Goal: Information Seeking & Learning: Learn about a topic

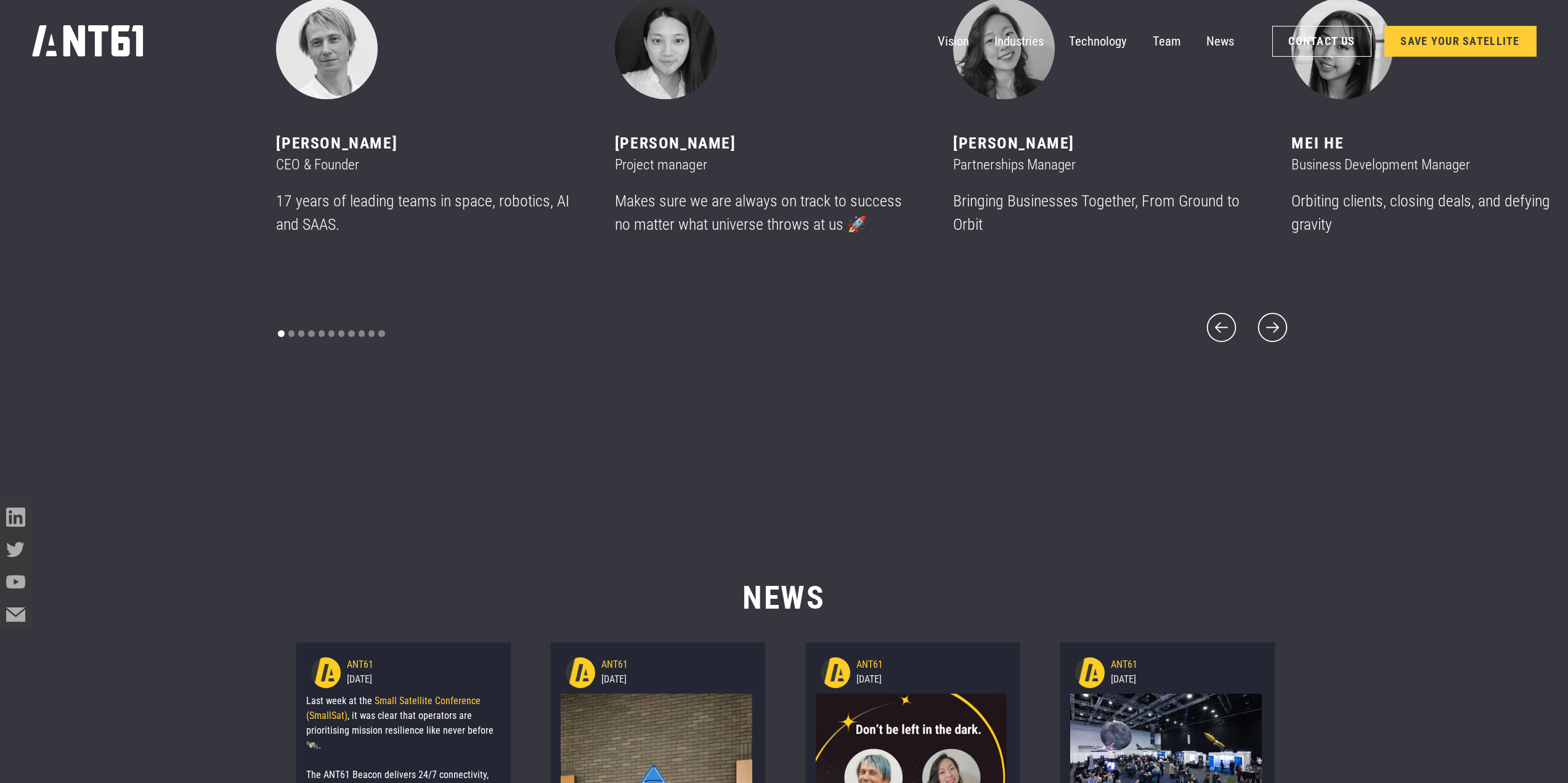
scroll to position [9549, 0]
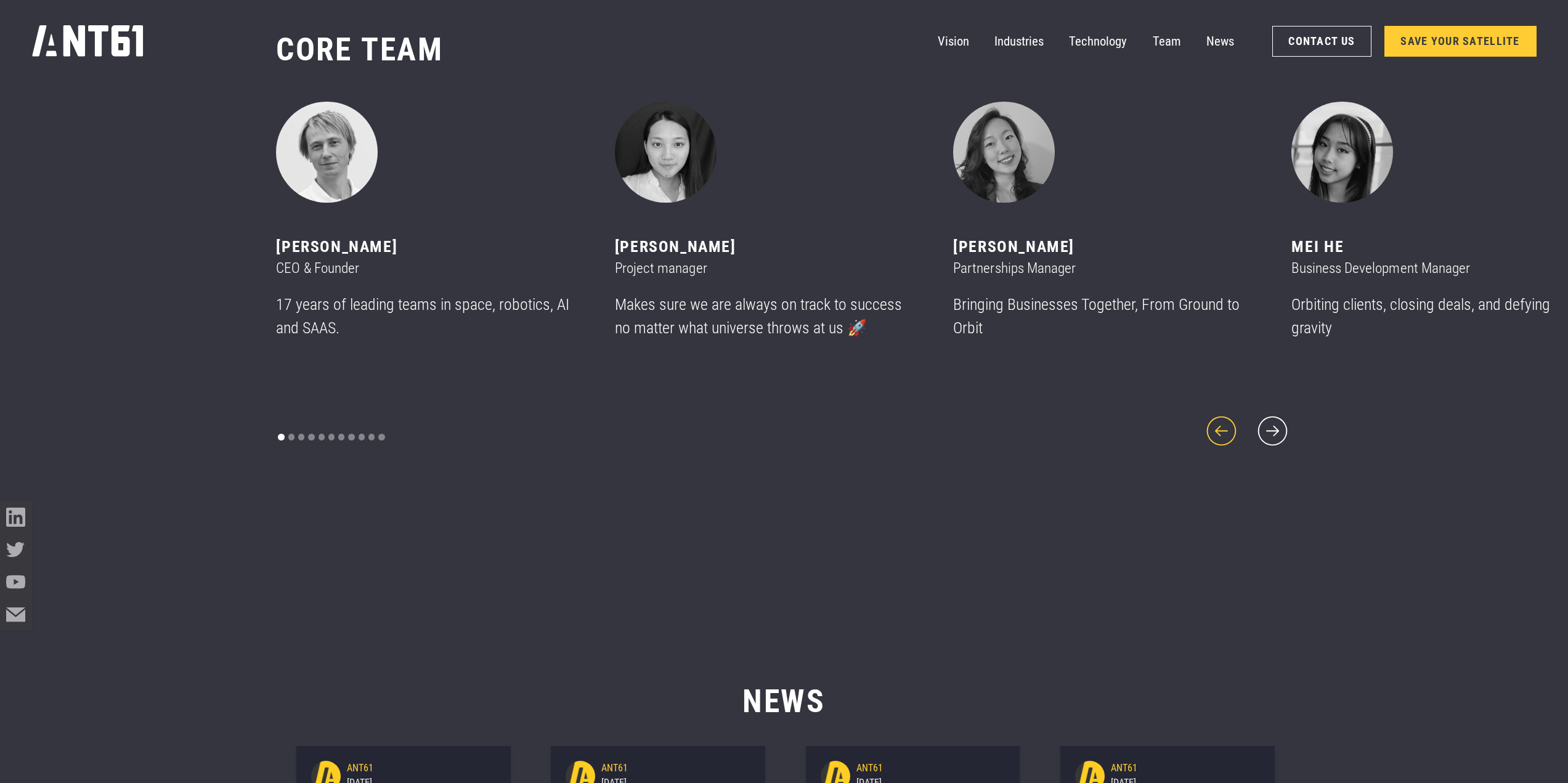
click at [1221, 417] on icon "previous slide" at bounding box center [1222, 432] width 38 height 38
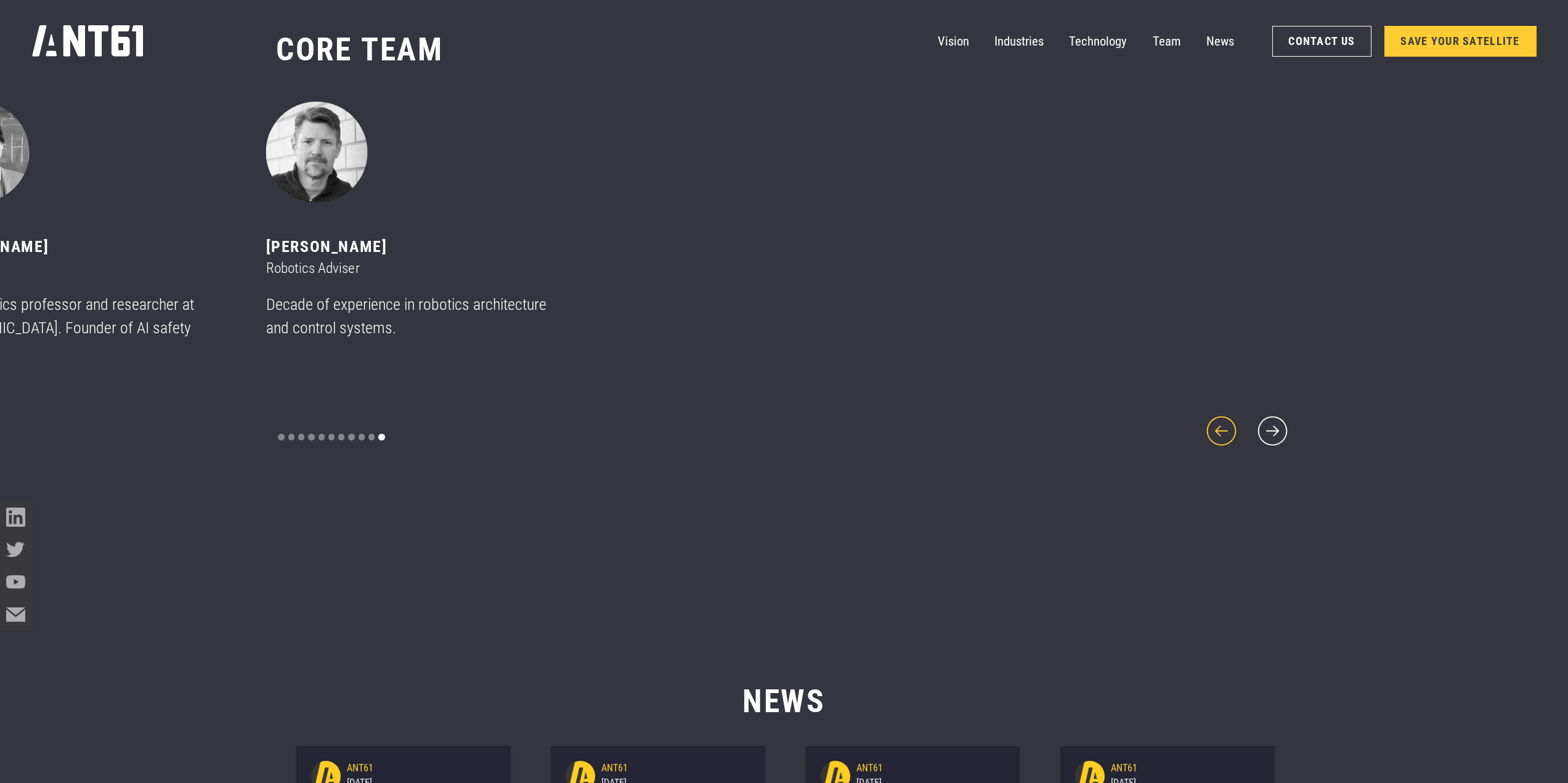
click at [1221, 417] on icon "previous slide" at bounding box center [1222, 432] width 38 height 38
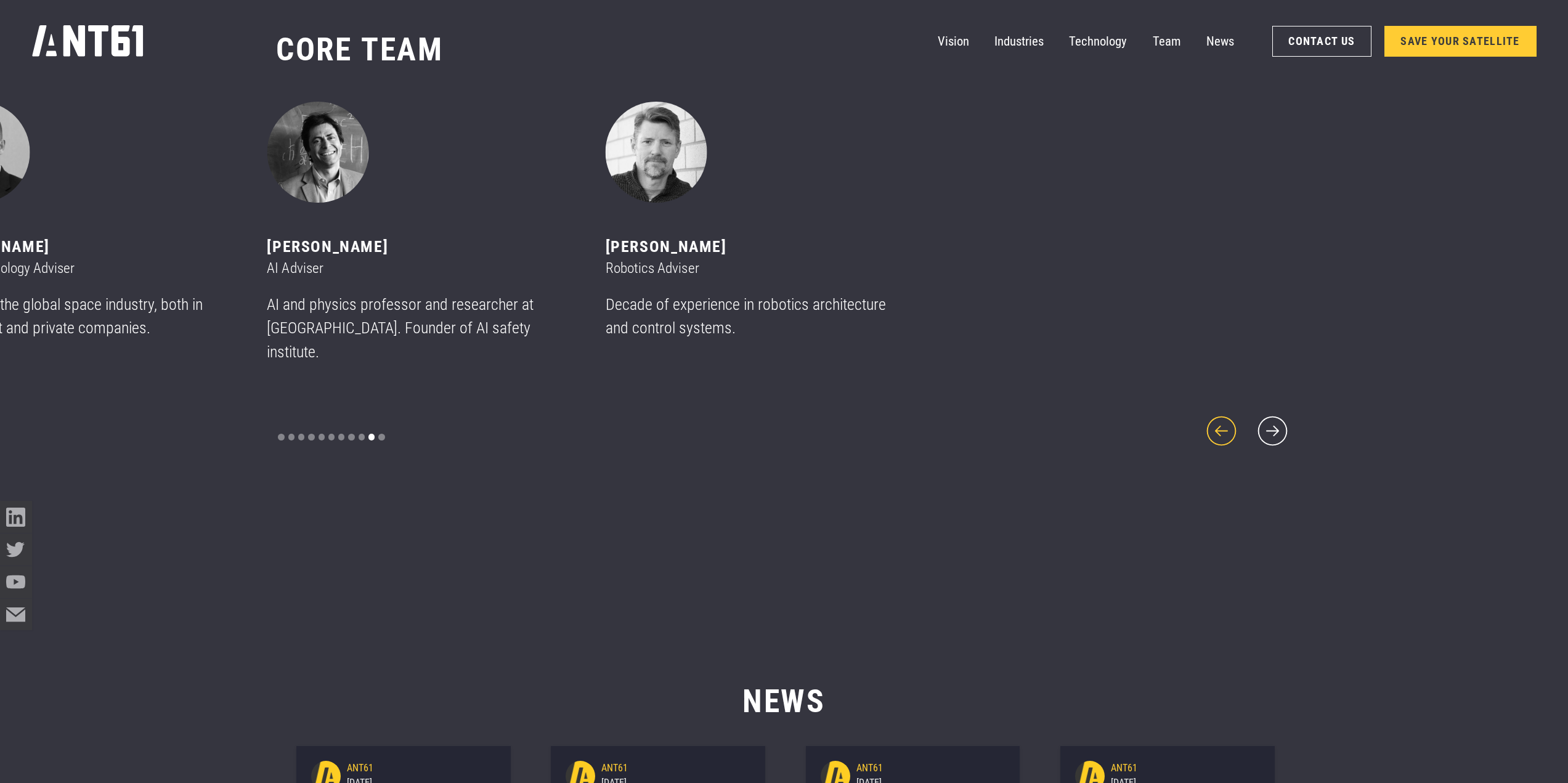
click at [1221, 417] on icon "previous slide" at bounding box center [1222, 432] width 38 height 38
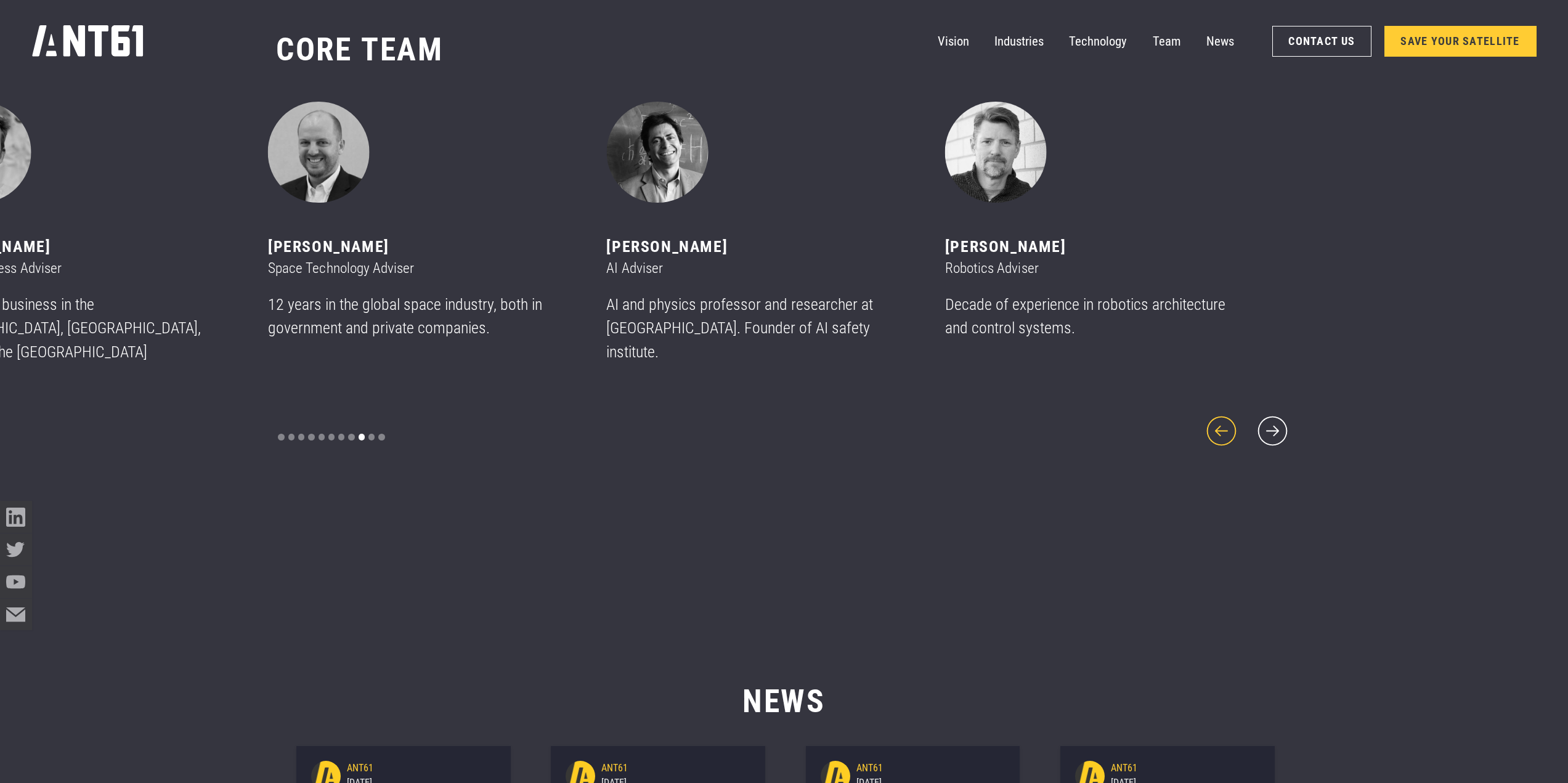
click at [1221, 417] on icon "previous slide" at bounding box center [1222, 432] width 38 height 38
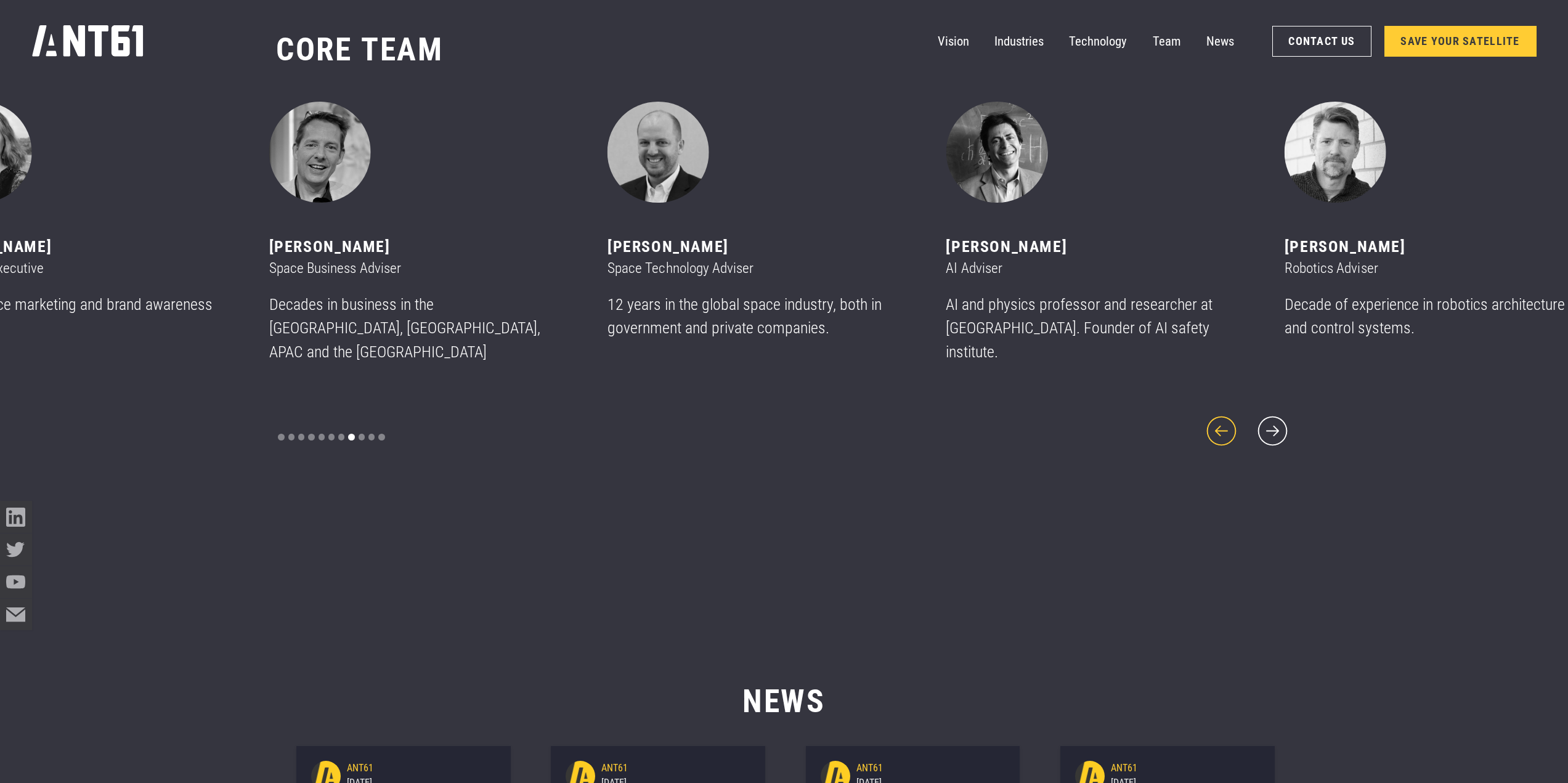
click at [1221, 417] on icon "previous slide" at bounding box center [1222, 432] width 38 height 38
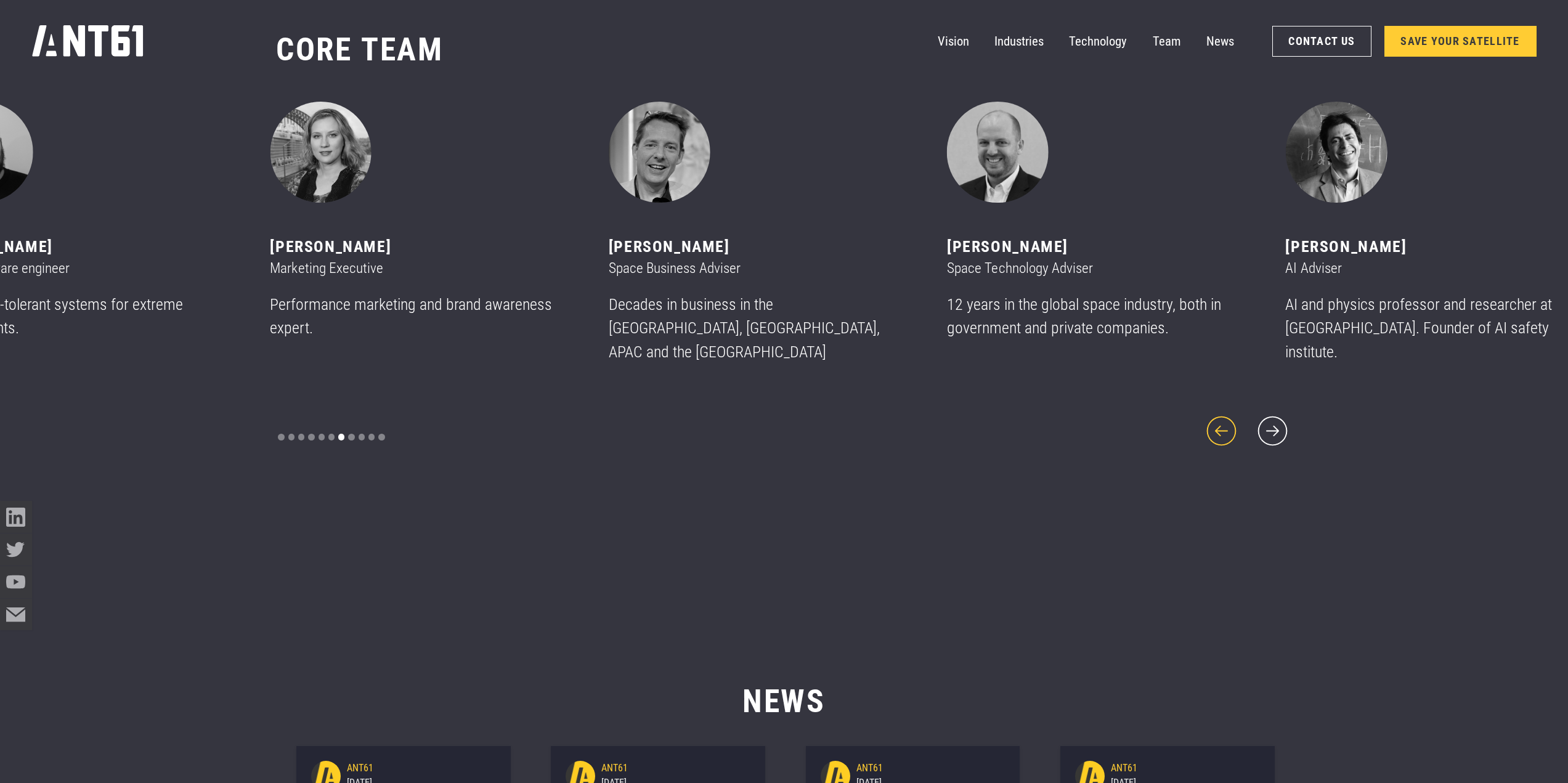
click at [1221, 417] on icon "previous slide" at bounding box center [1222, 432] width 38 height 38
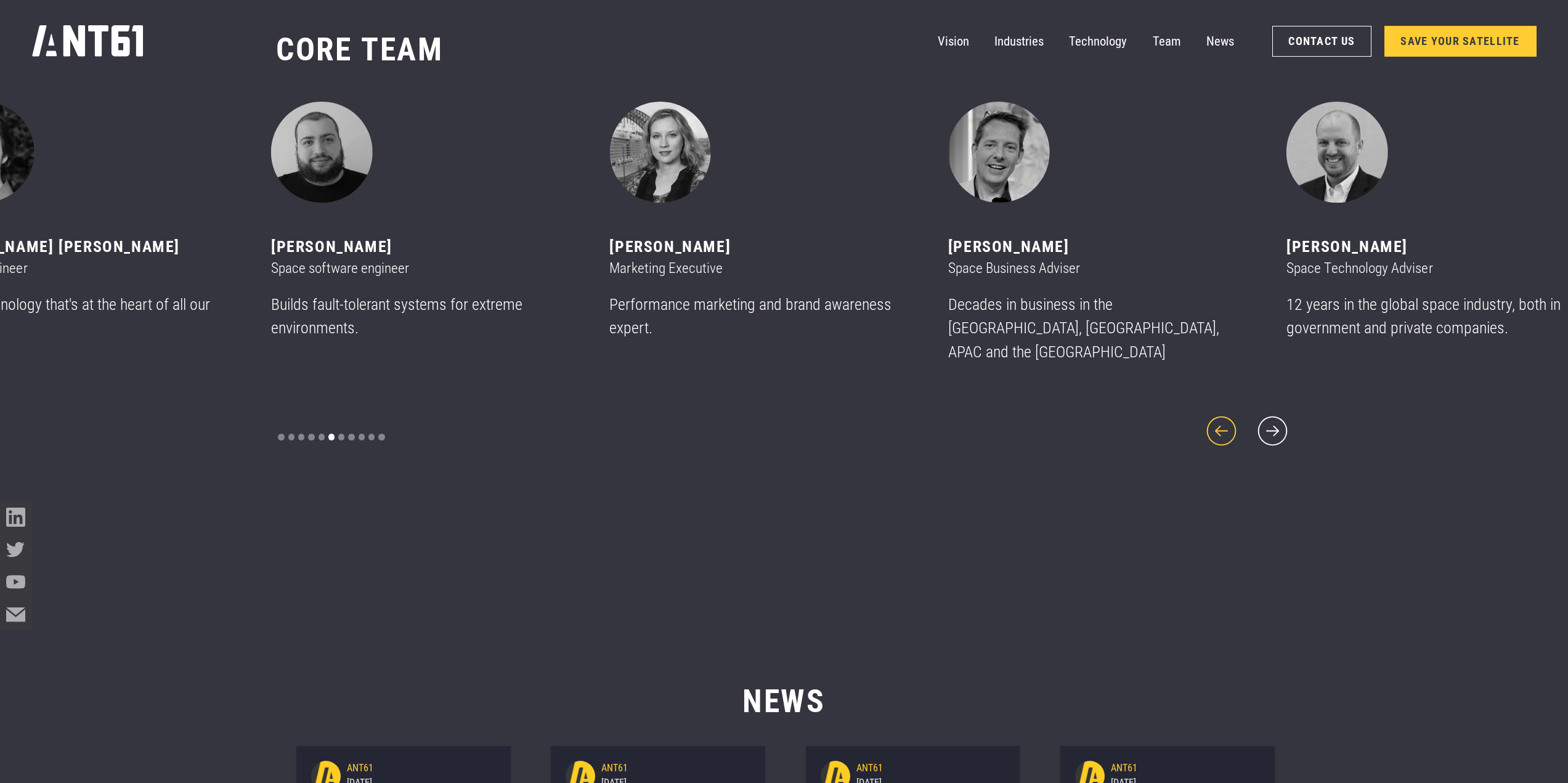
click at [1221, 417] on icon "previous slide" at bounding box center [1222, 432] width 38 height 38
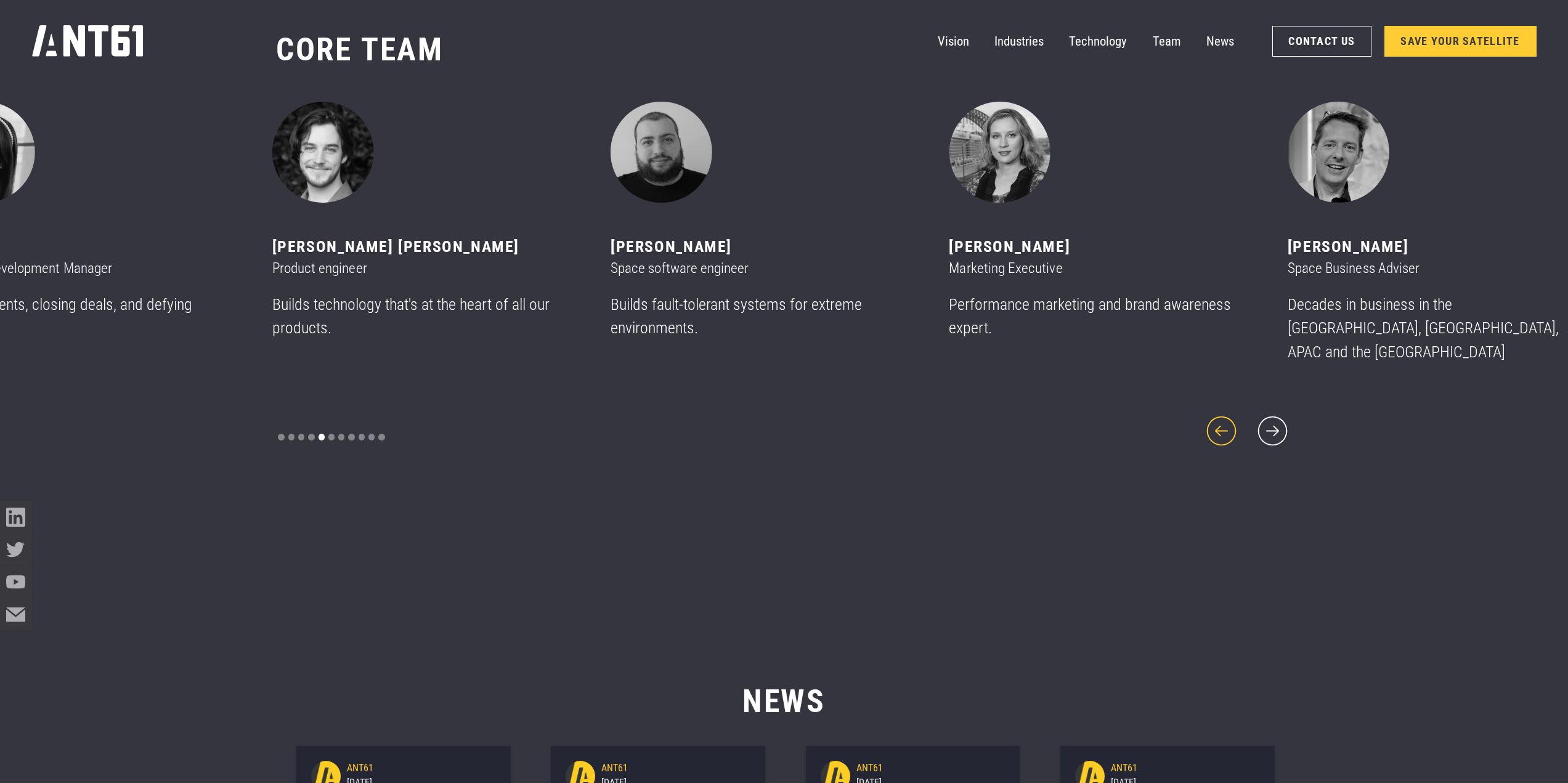
click at [1221, 417] on icon "previous slide" at bounding box center [1222, 432] width 38 height 38
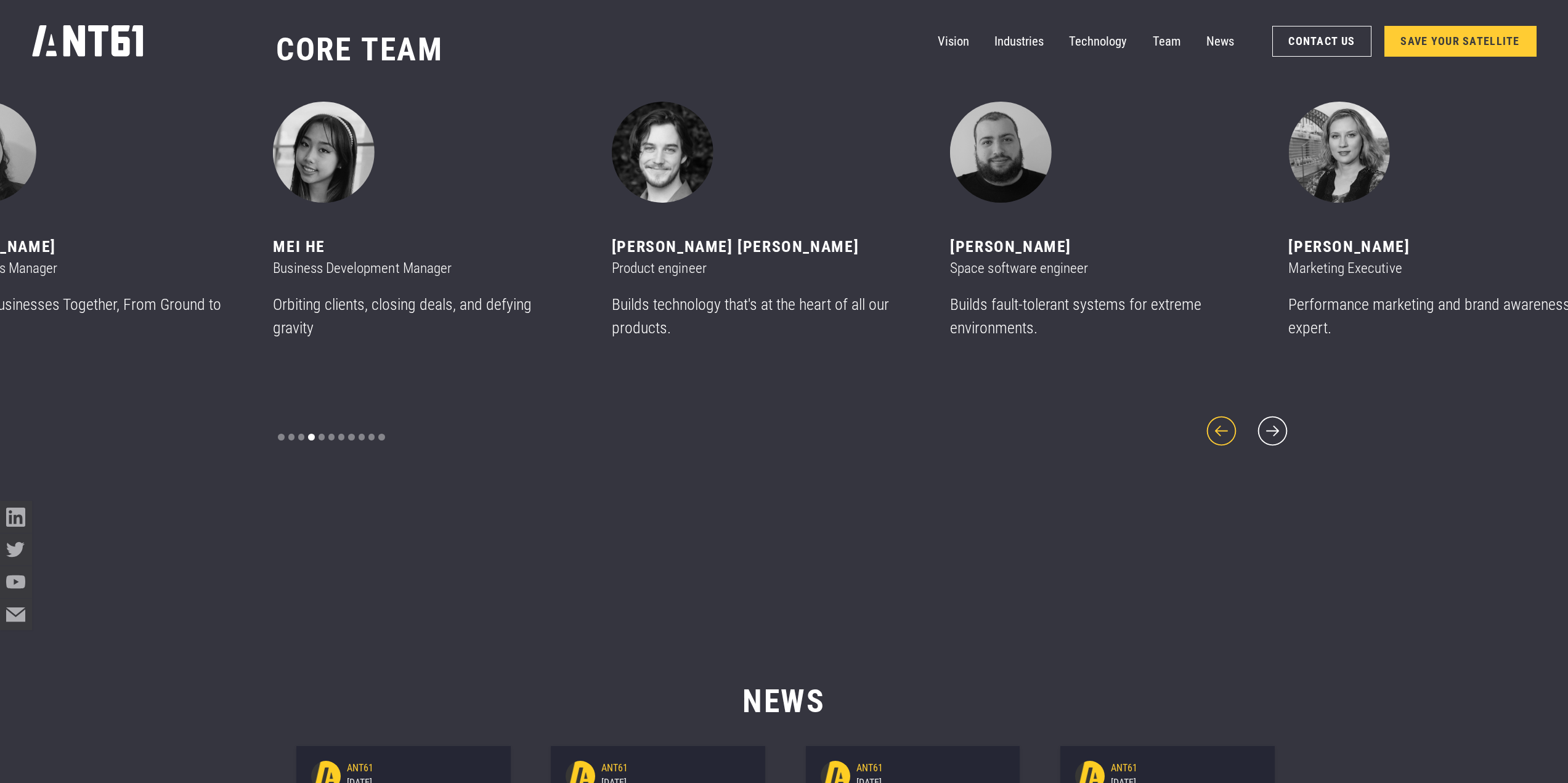
click at [1222, 419] on icon "previous slide" at bounding box center [1222, 432] width 38 height 38
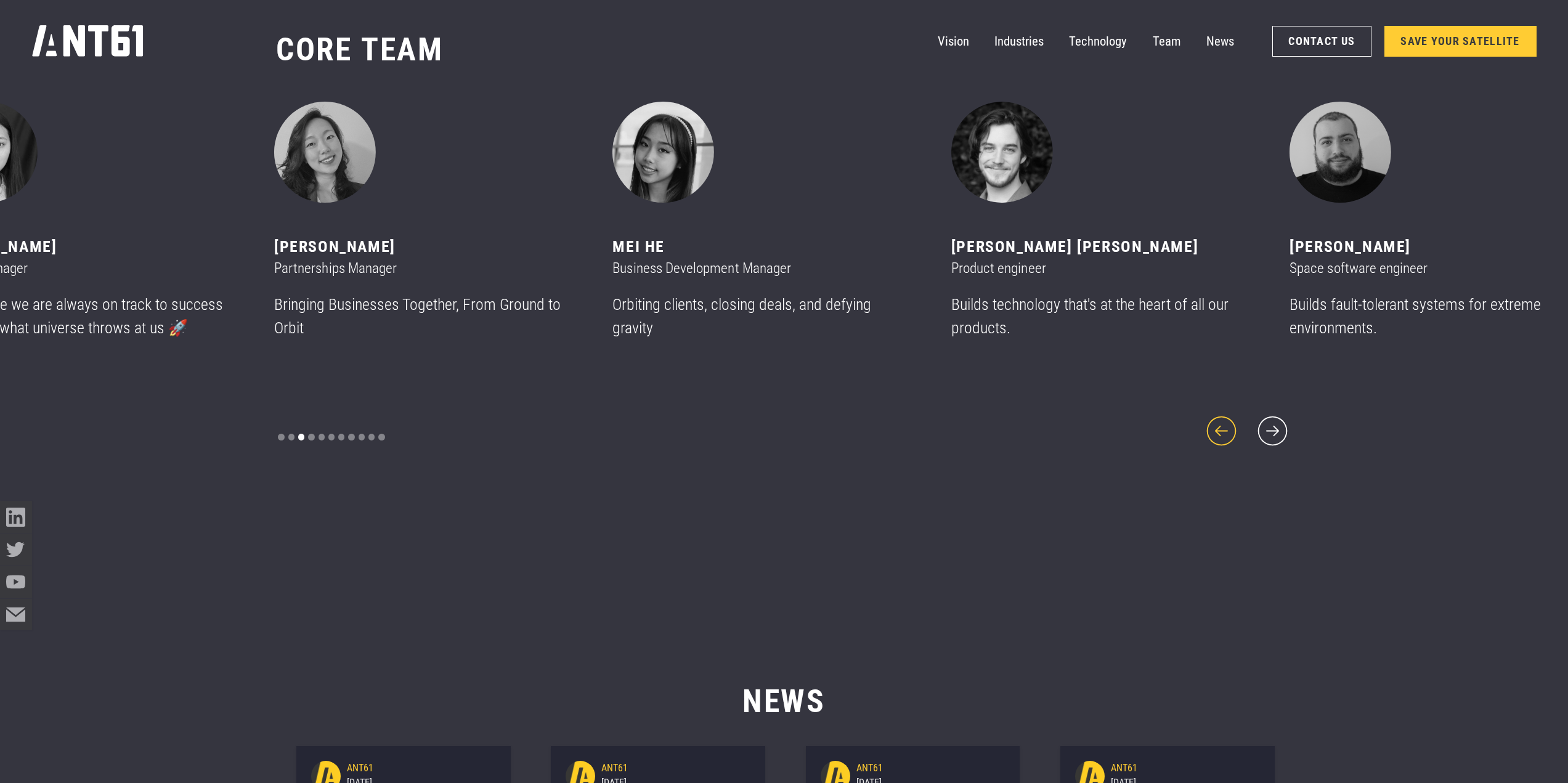
click at [1222, 419] on icon "previous slide" at bounding box center [1222, 432] width 38 height 38
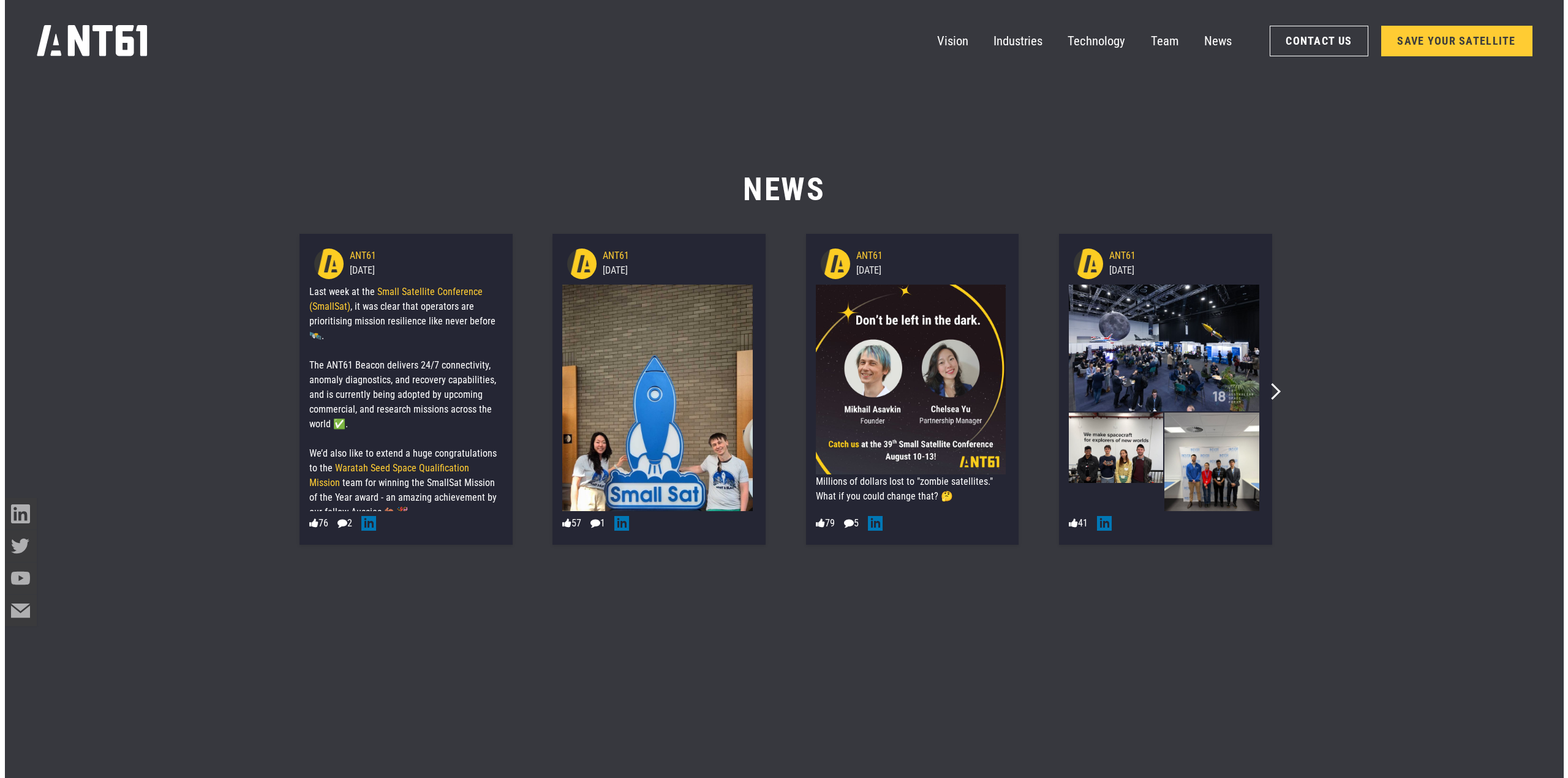
scroll to position [10039, 0]
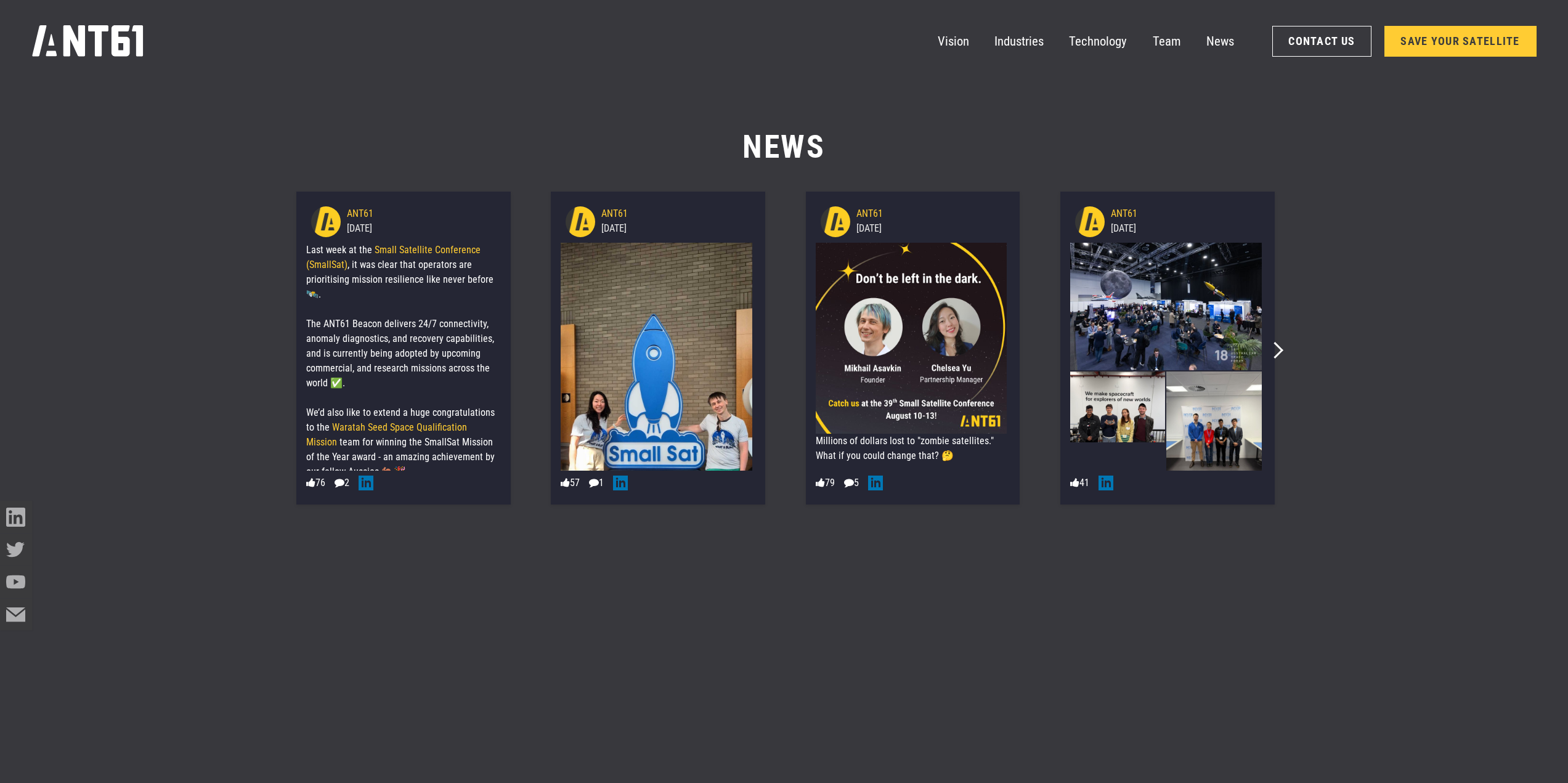
click at [1151, 344] on img at bounding box center [1166, 307] width 191 height 128
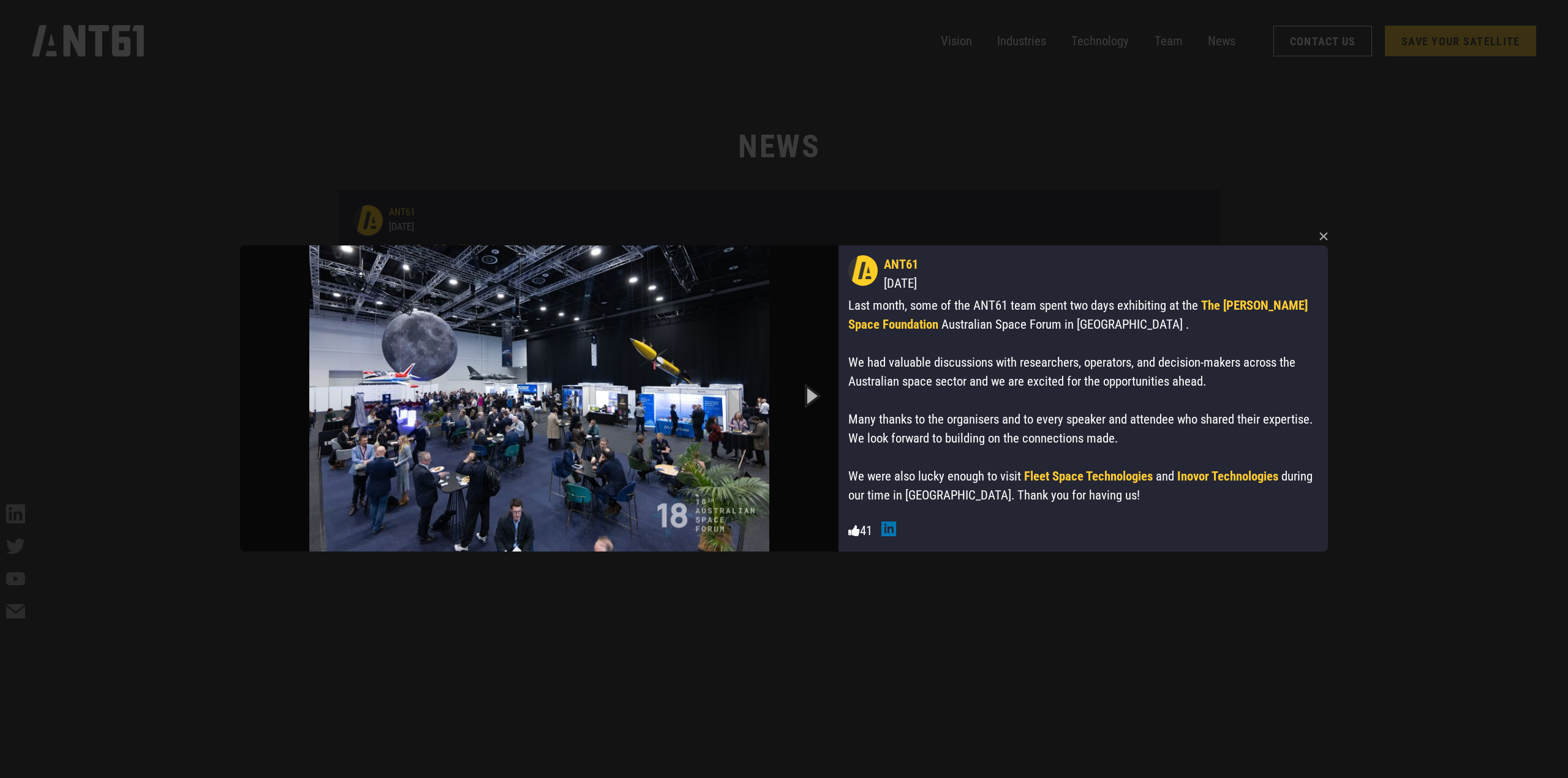
click at [816, 387] on icon "Next slide" at bounding box center [810, 395] width 55 height 68
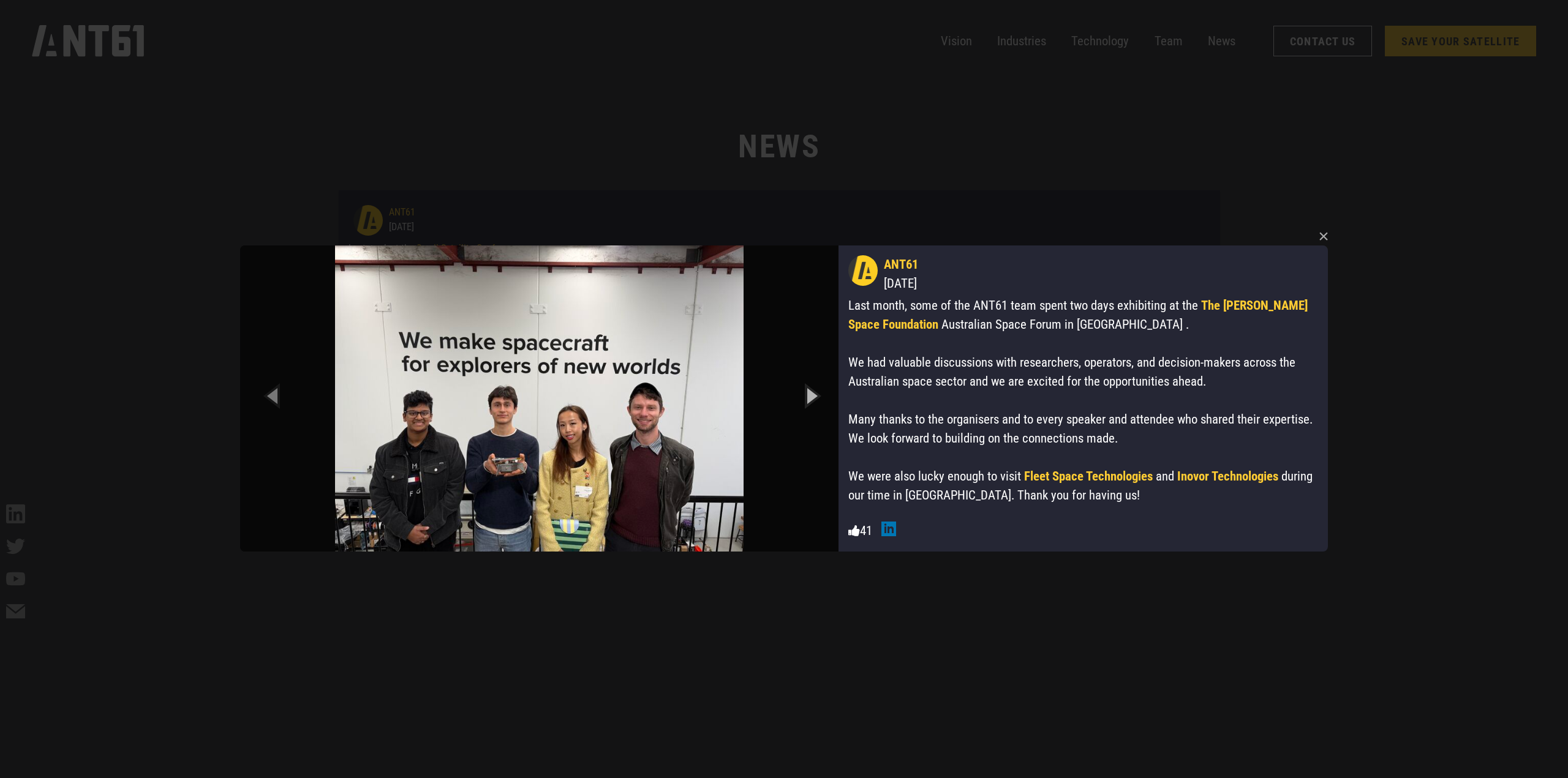
click at [816, 387] on icon "Next slide" at bounding box center [810, 395] width 55 height 68
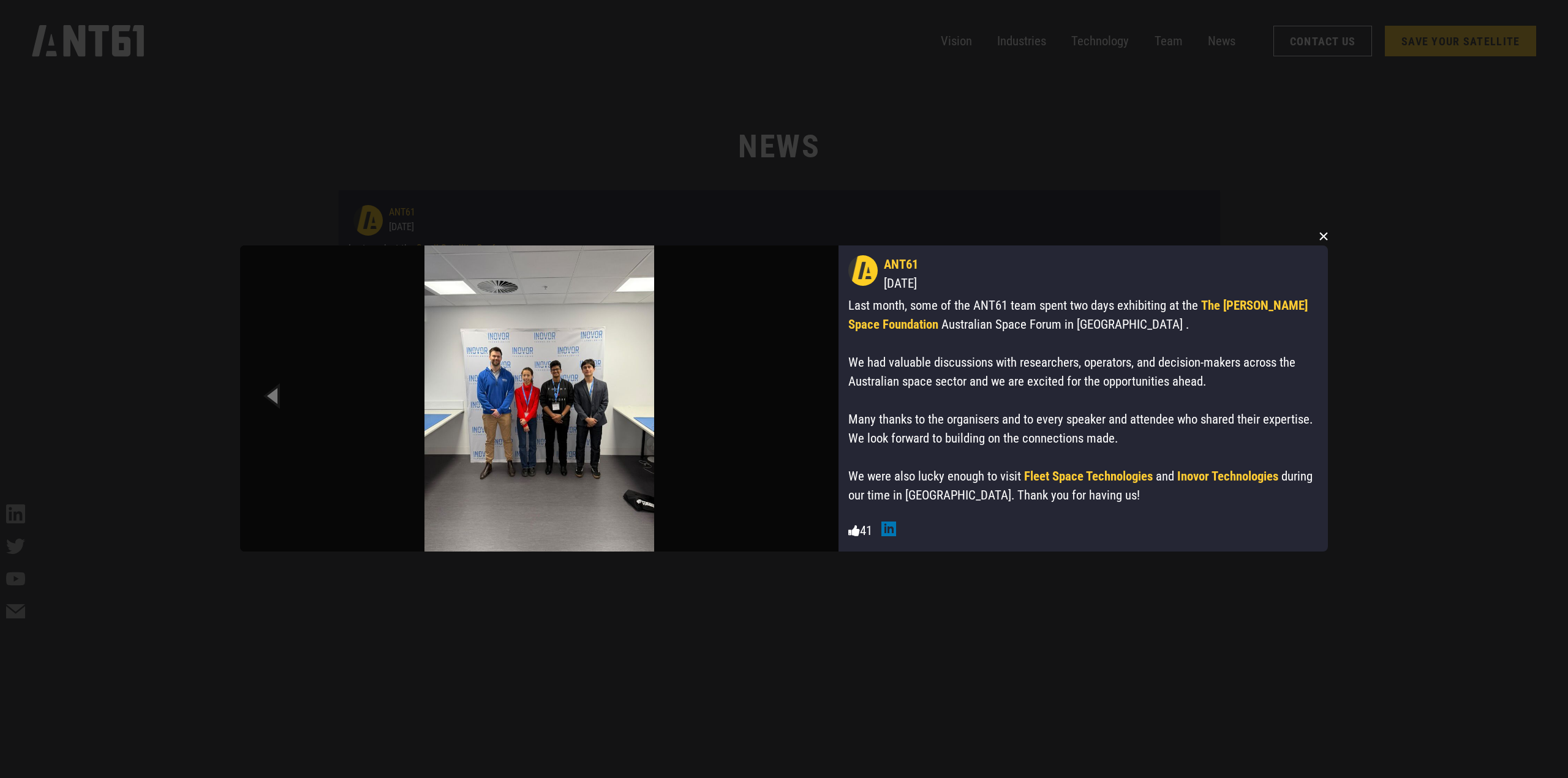
click at [1328, 235] on button "×" at bounding box center [1323, 236] width 18 height 18
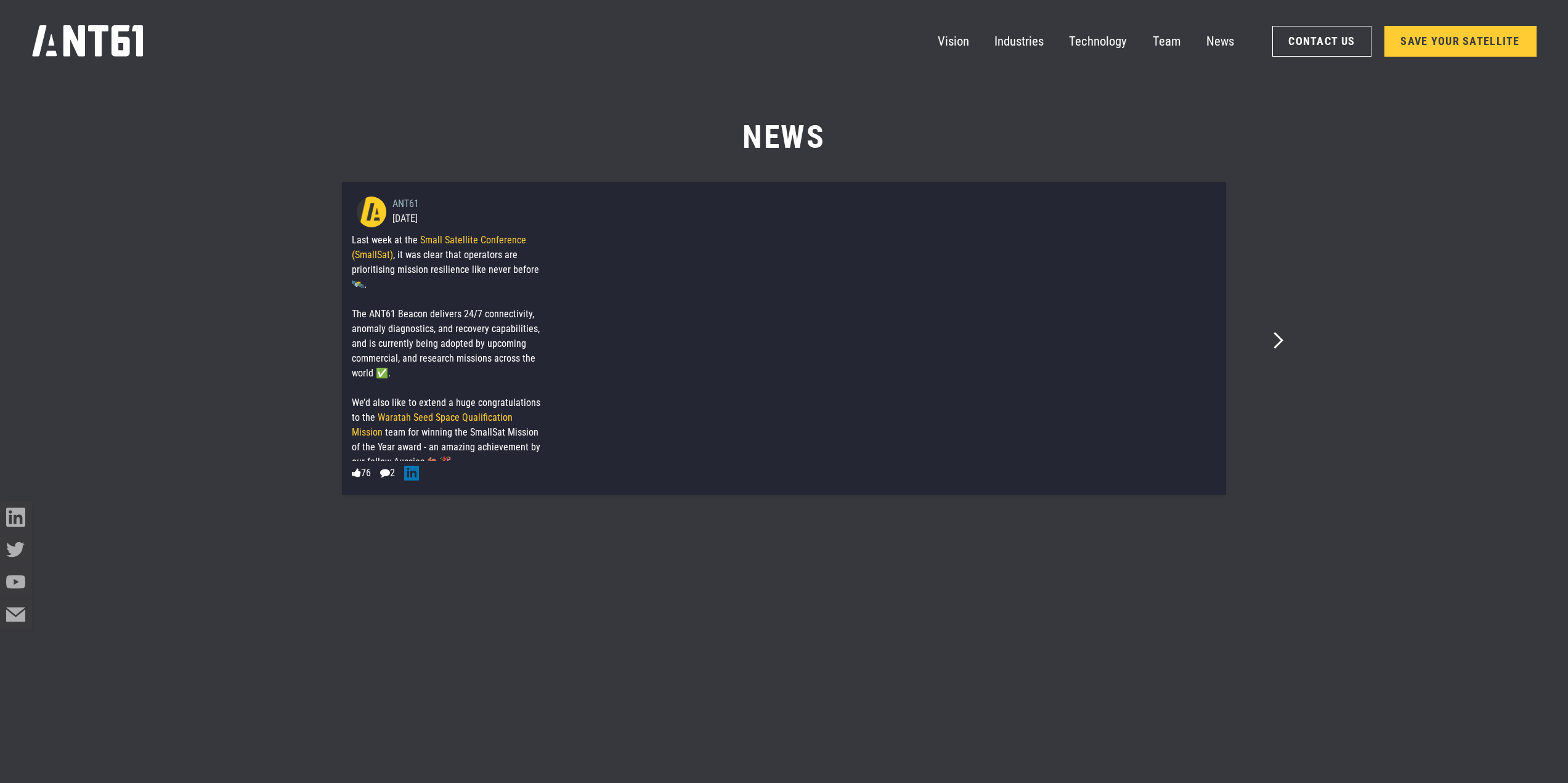
scroll to position [10193, 0]
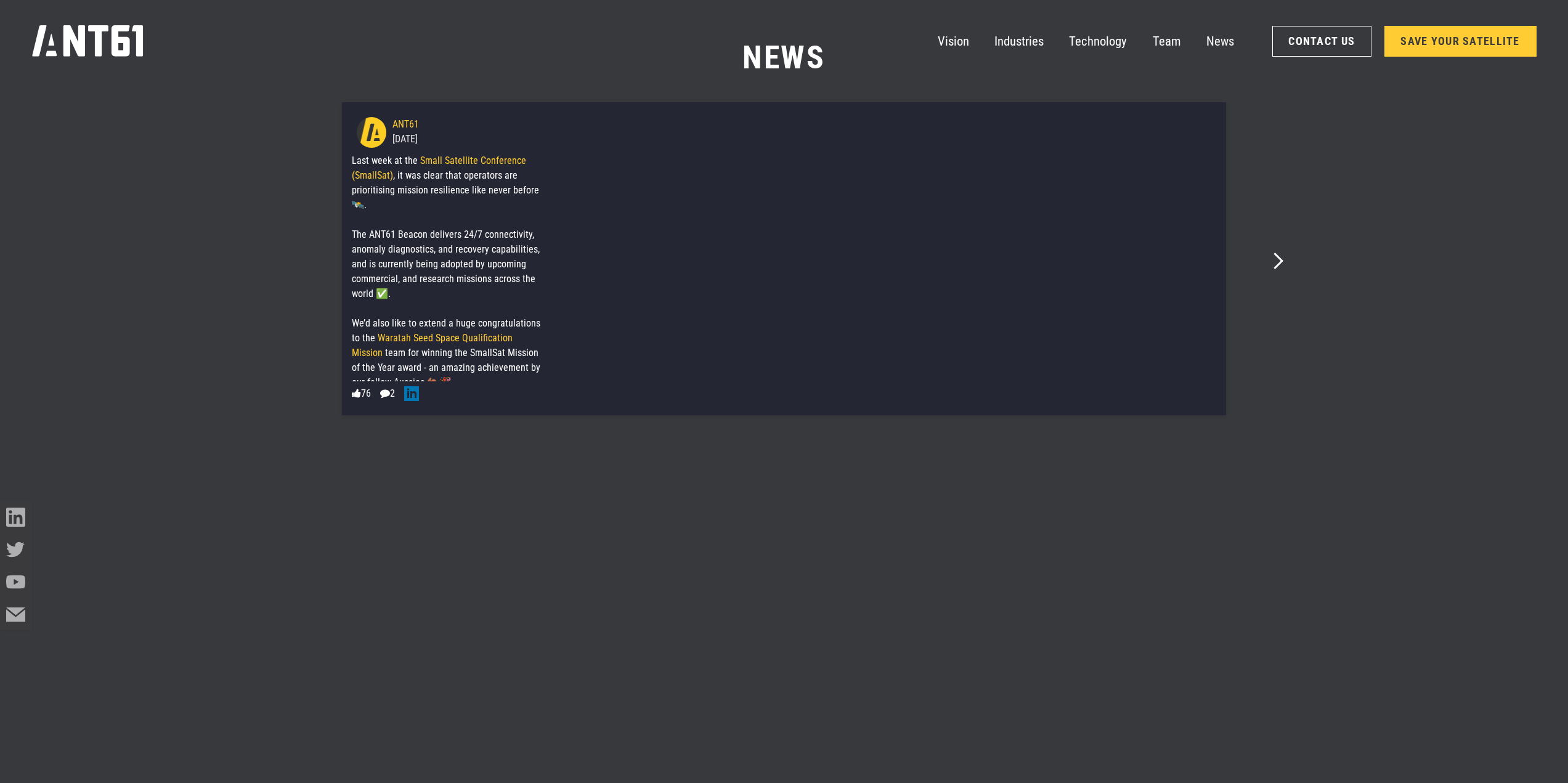
click at [1285, 259] on div "ANT61 [DATE] Last week at the Small Satellite Conference (SmallSat) , it was cl…" at bounding box center [784, 259] width 1016 height 323
